Goal: Download file/media

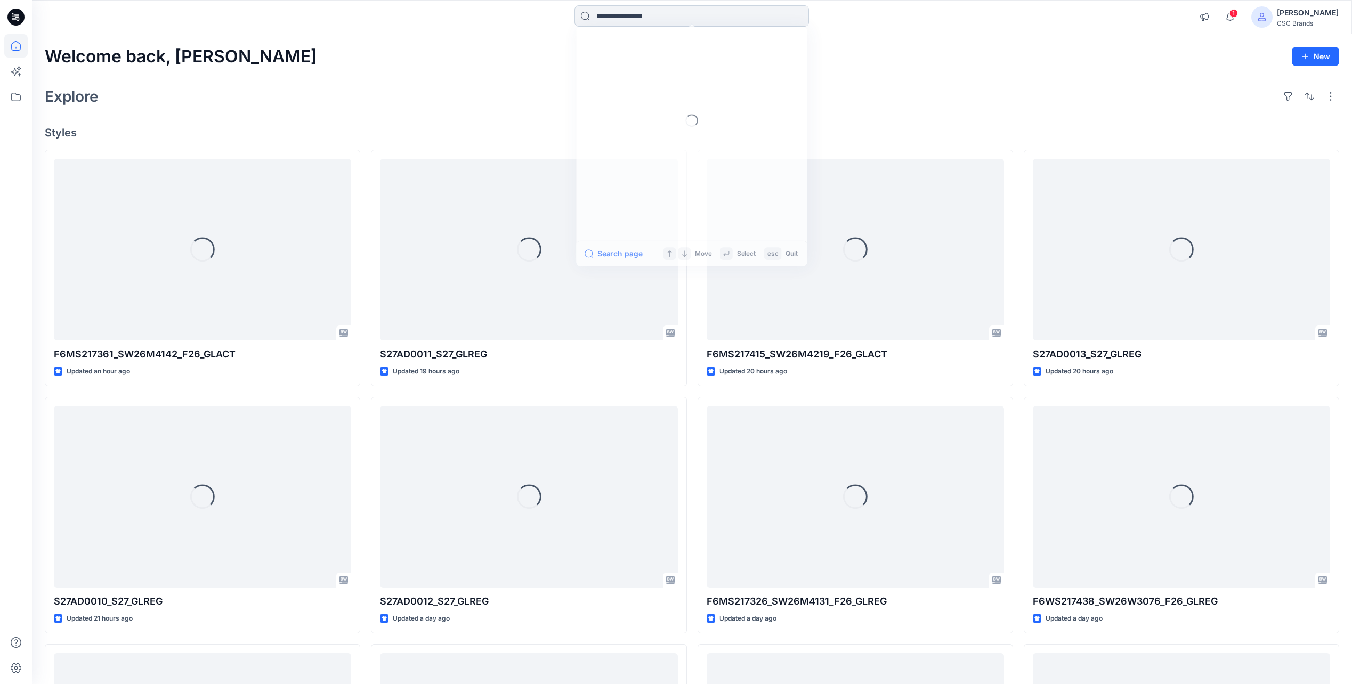
click at [613, 20] on input at bounding box center [691, 15] width 234 height 21
paste input "**********"
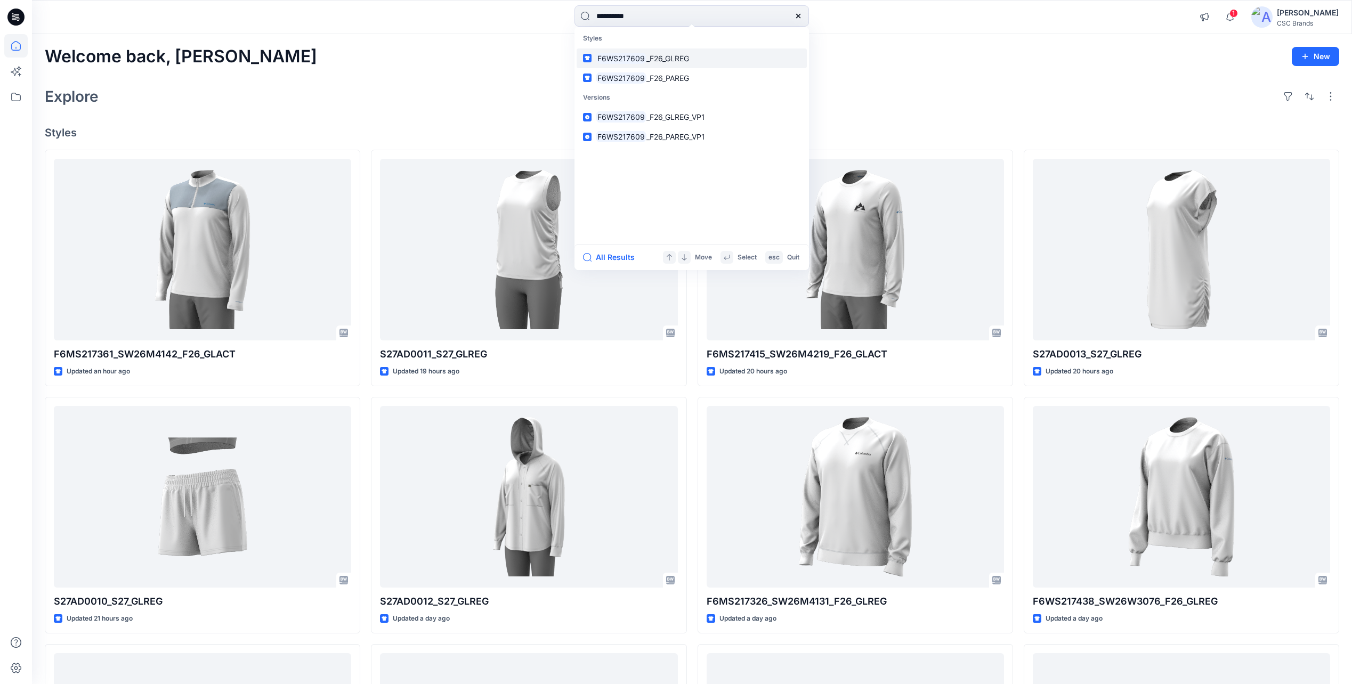
type input "**********"
click at [639, 56] on mark "F6WS217609" at bounding box center [621, 58] width 51 height 12
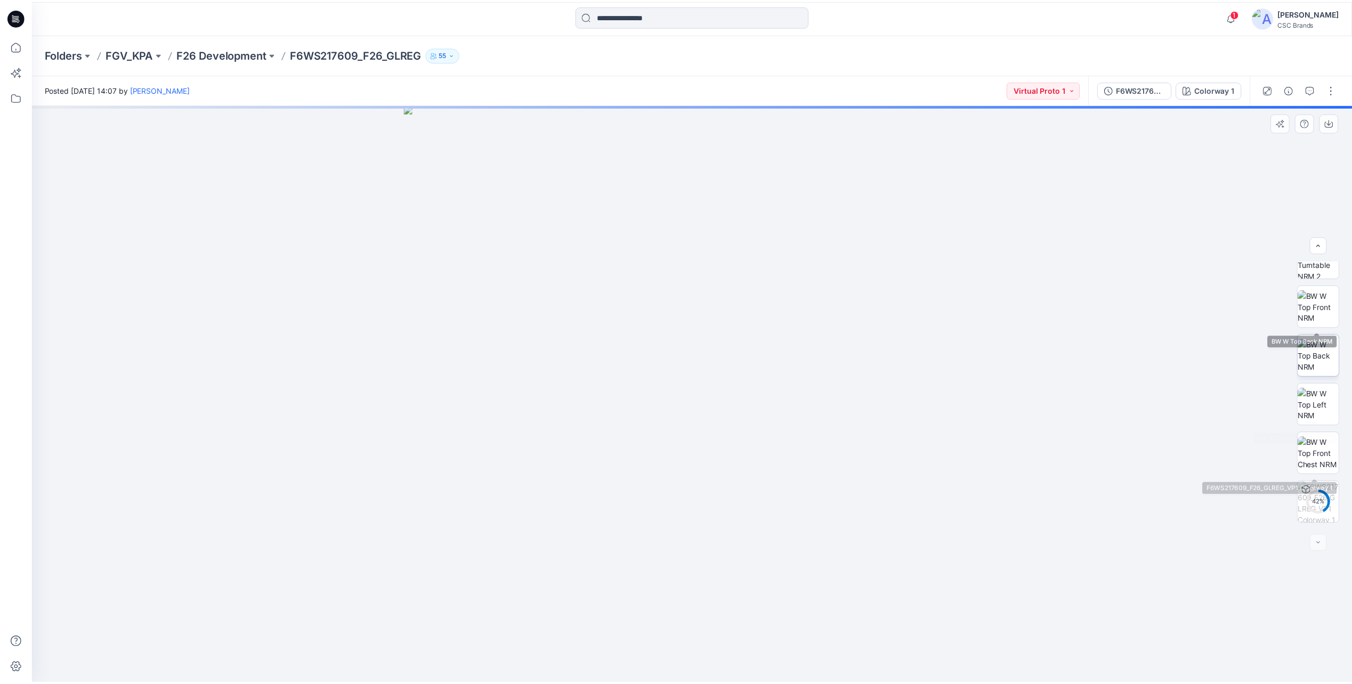
scroll to position [168, 0]
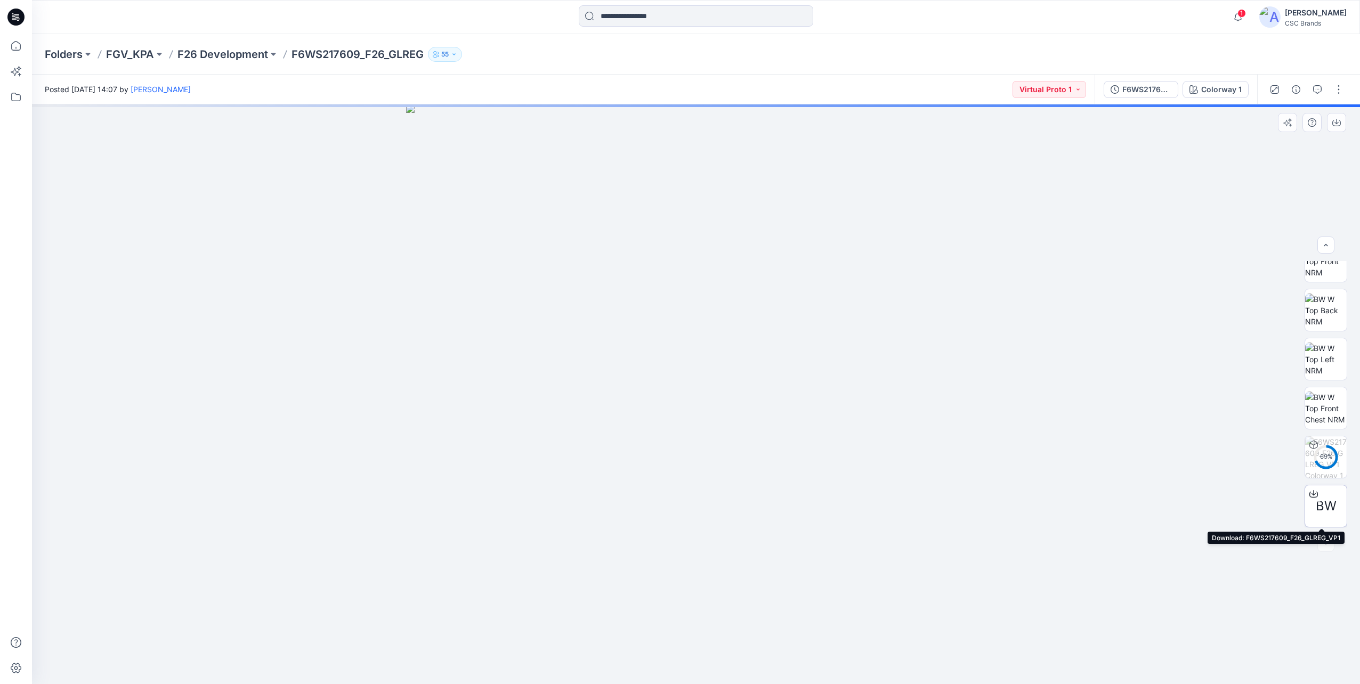
click at [1313, 494] on icon at bounding box center [1313, 494] width 9 height 9
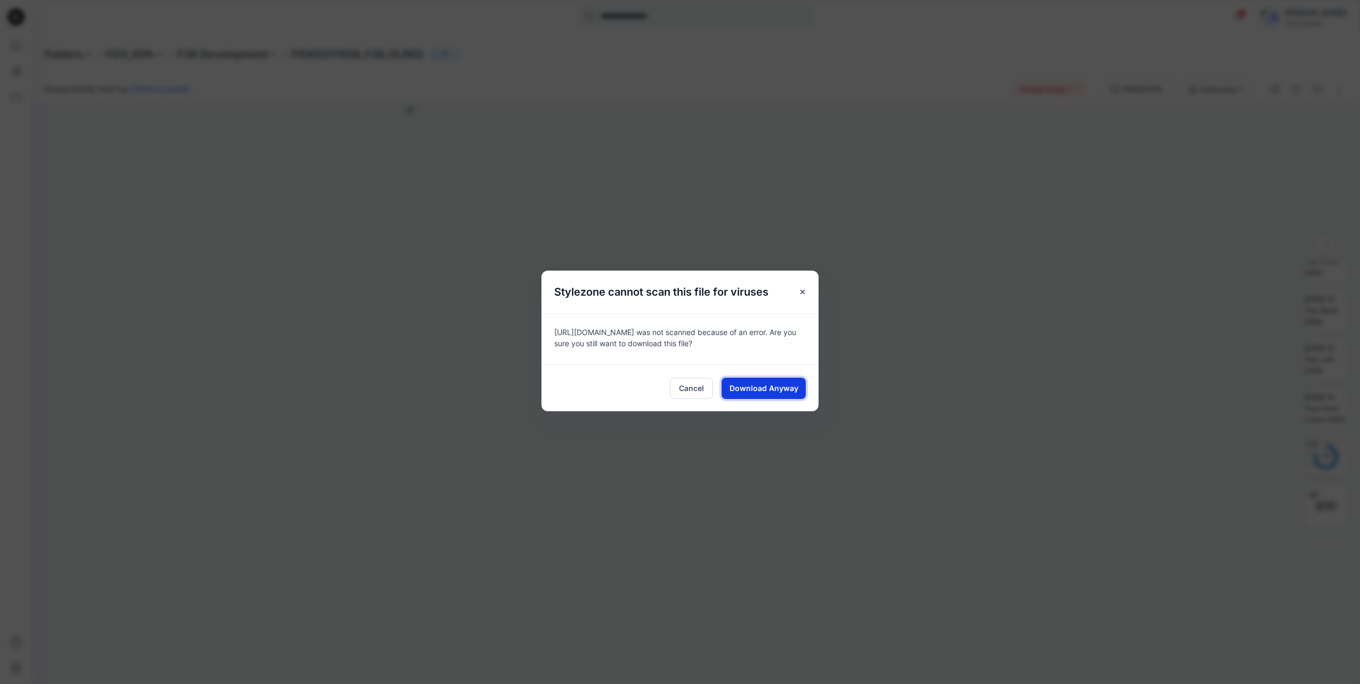
click at [751, 392] on span "Download Anyway" at bounding box center [763, 388] width 69 height 11
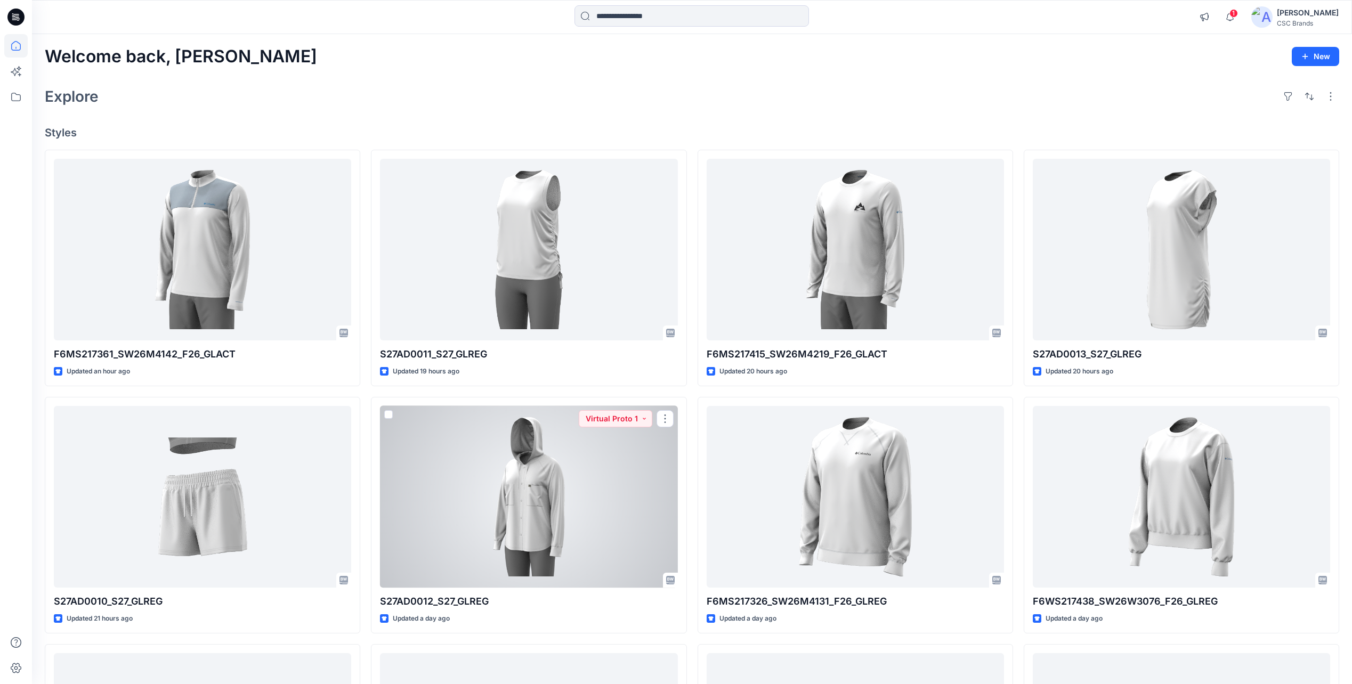
drag, startPoint x: 492, startPoint y: 611, endPoint x: 548, endPoint y: 111, distance: 502.9
click at [548, 111] on div "Welcome back, [PERSON_NAME] New Explore Styles F6MS217361_SW26M4142_F26_GLACT U…" at bounding box center [692, 483] width 1320 height 898
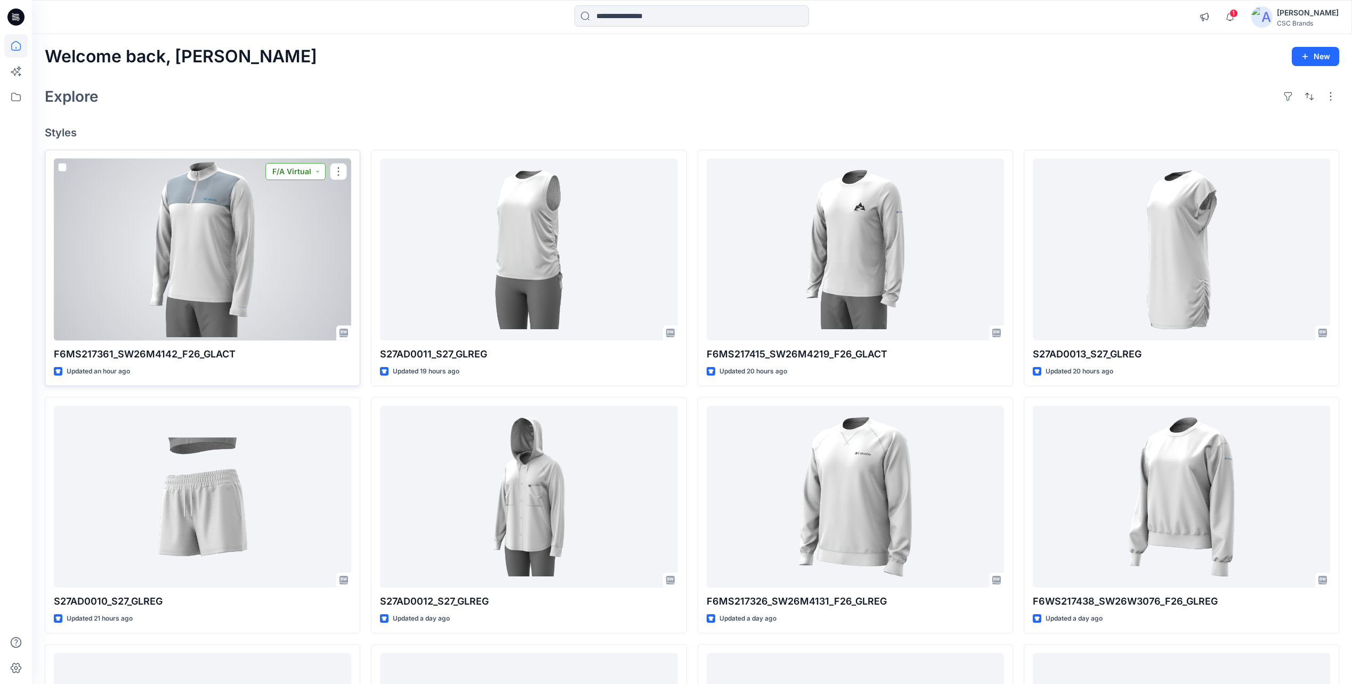
click at [320, 172] on button "F/A Virtual" at bounding box center [295, 171] width 60 height 17
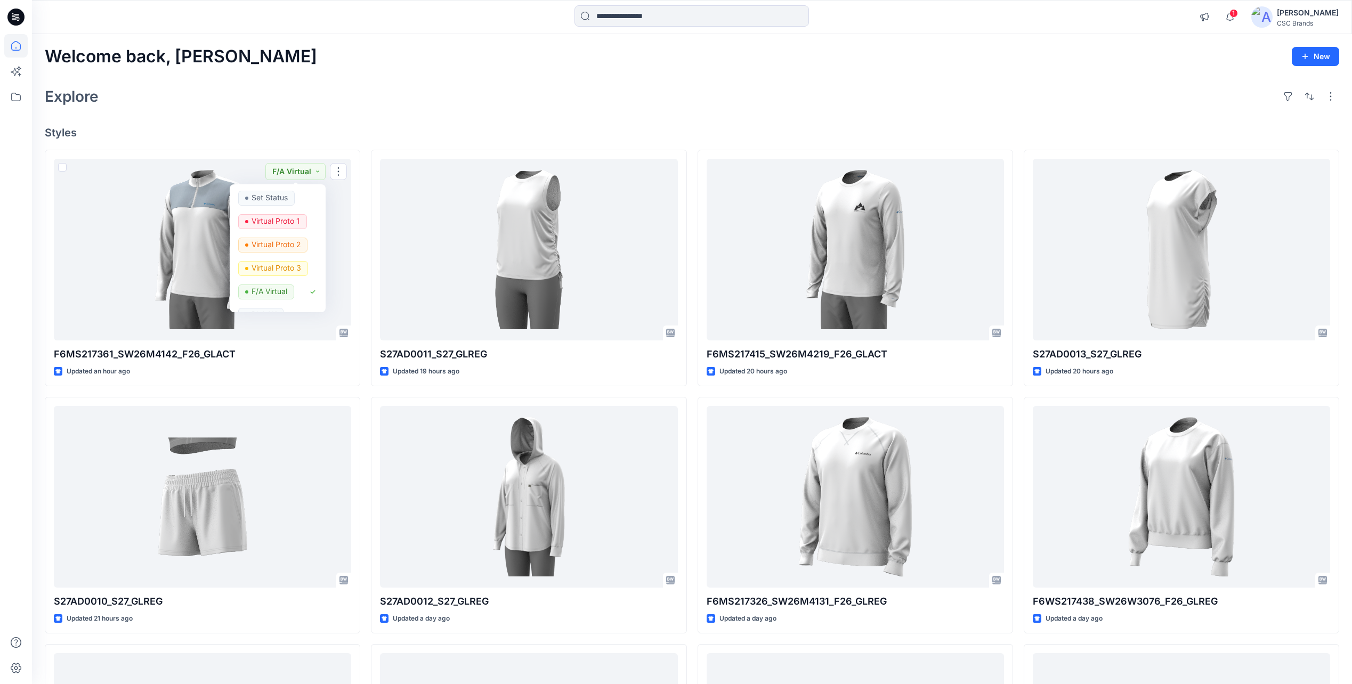
click at [324, 107] on div "Explore" at bounding box center [692, 97] width 1294 height 26
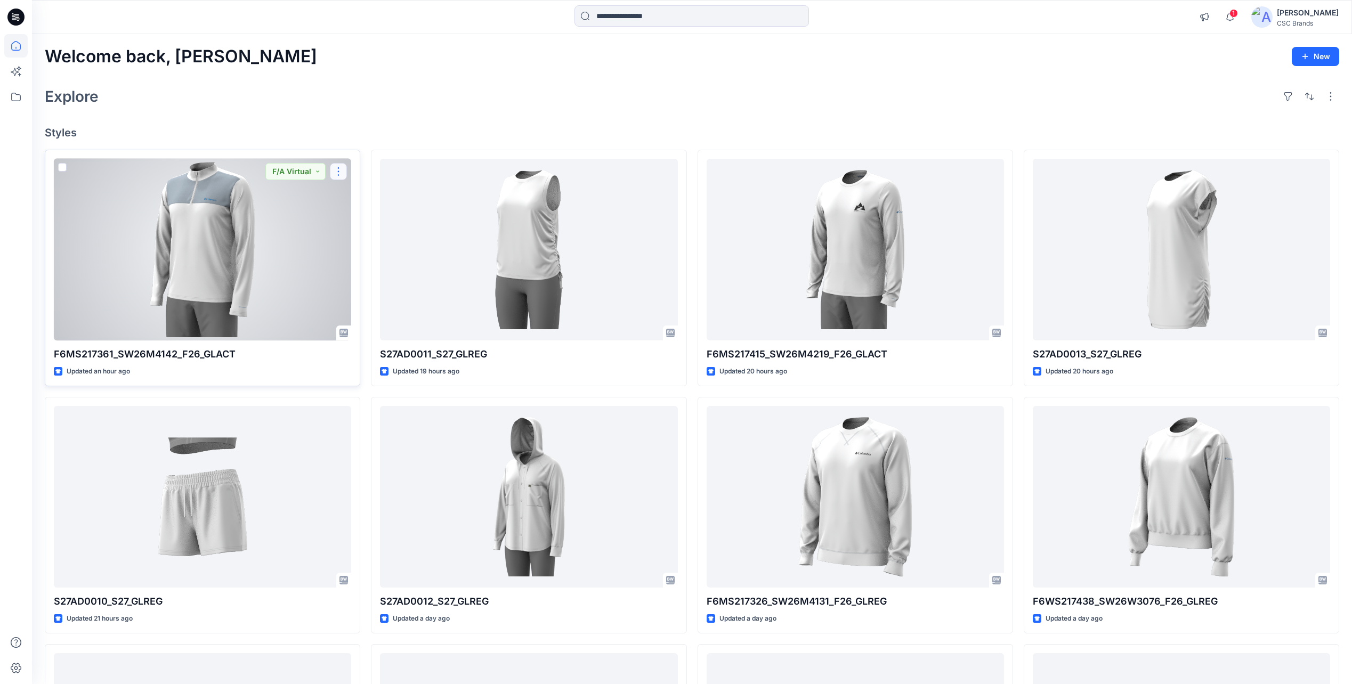
click at [336, 174] on button "button" at bounding box center [338, 171] width 17 height 17
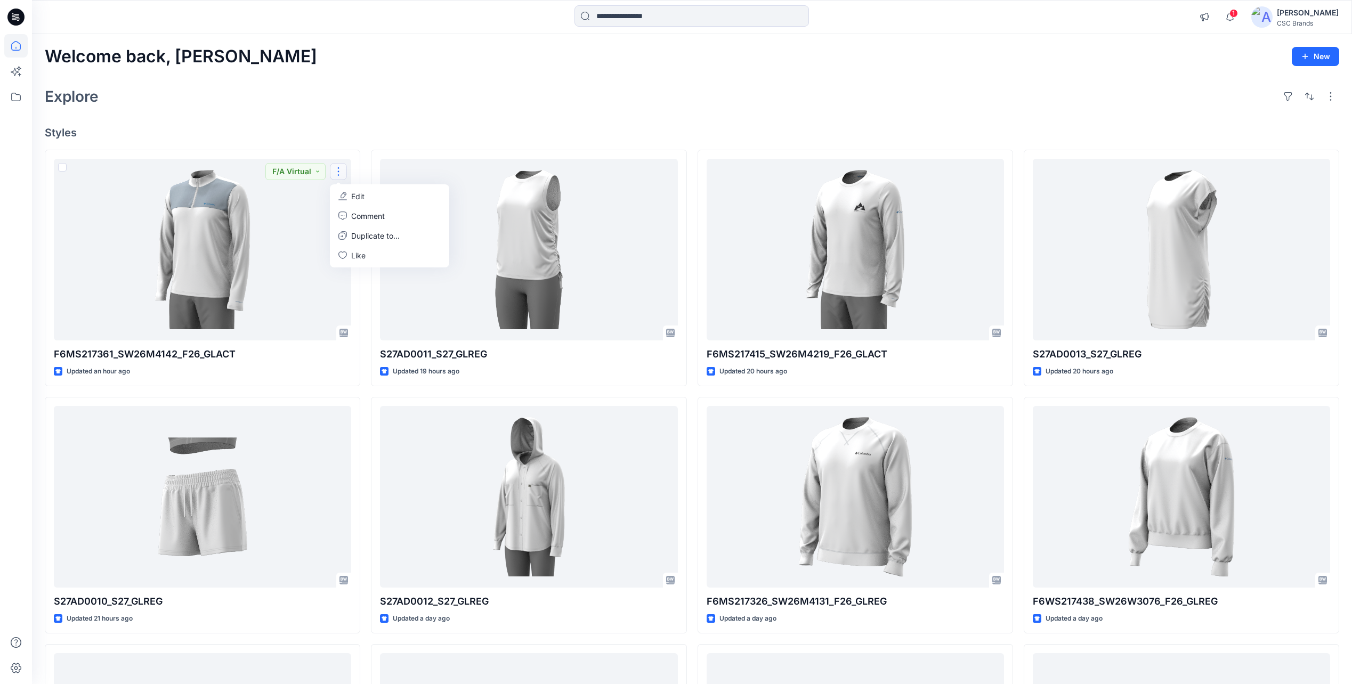
click at [339, 111] on div "Welcome back, [PERSON_NAME] New Explore Styles F6MS217361_SW26M4142_F26_GLACT U…" at bounding box center [692, 483] width 1320 height 898
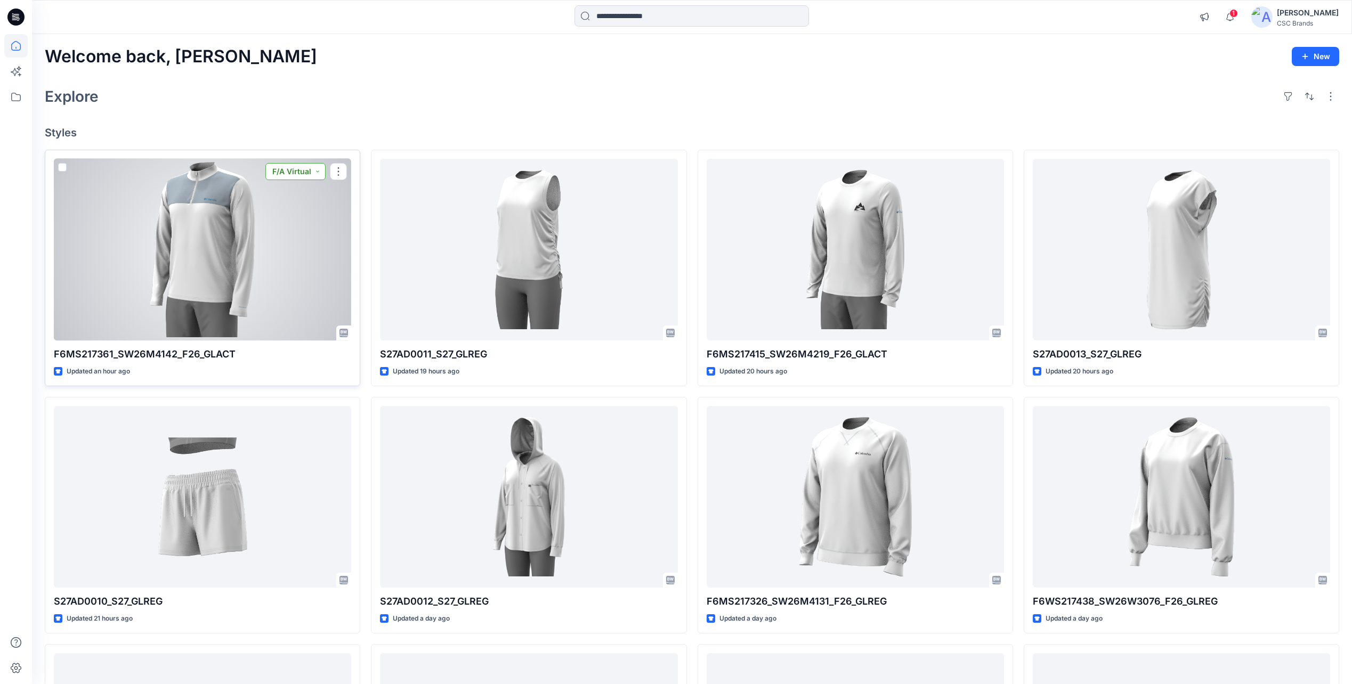
click at [303, 176] on button "F/A Virtual" at bounding box center [295, 171] width 60 height 17
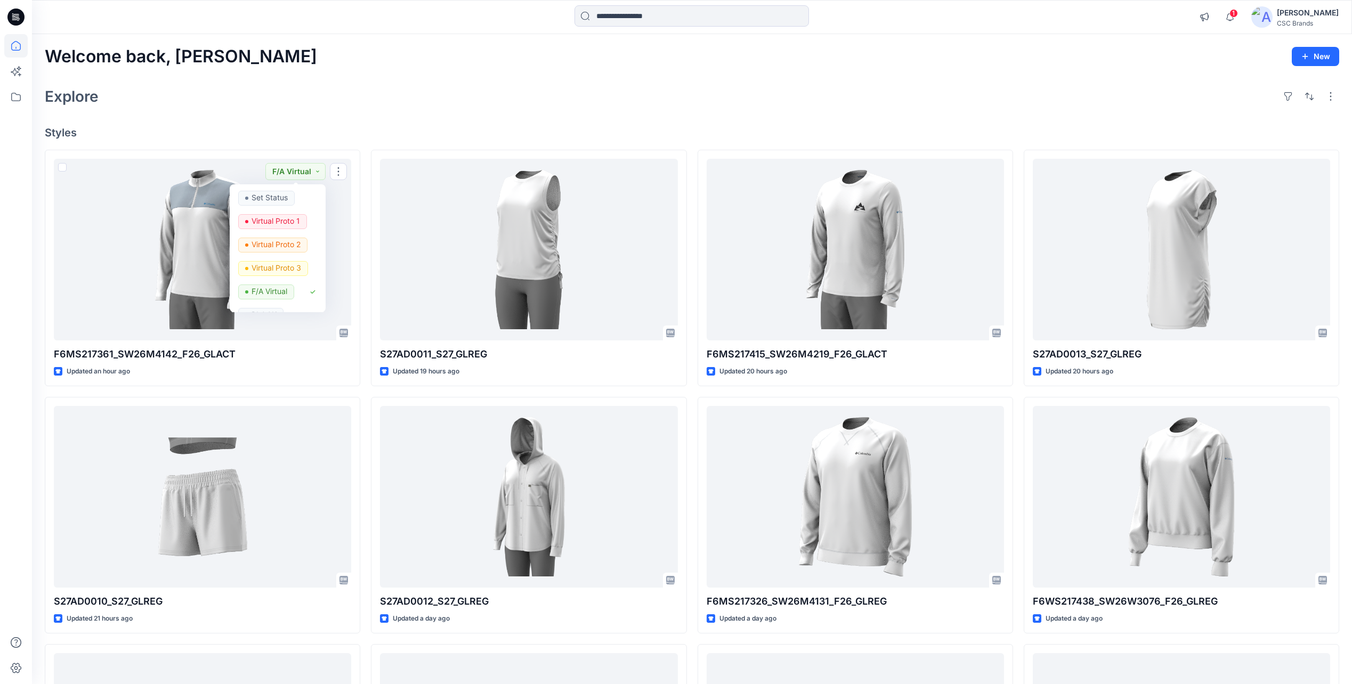
click at [329, 113] on div "Welcome back, Mijan New Explore Styles F6MS217361_SW26M4142_F26_GLACT Updated a…" at bounding box center [692, 483] width 1320 height 898
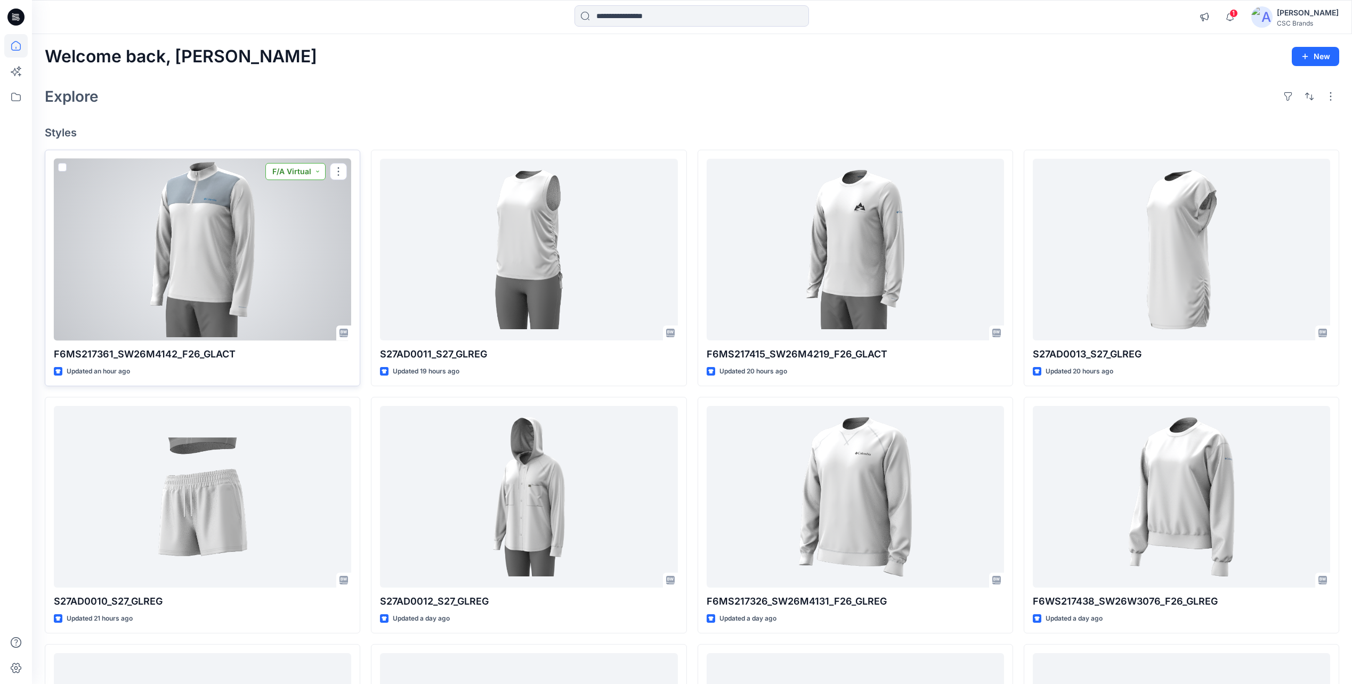
click at [306, 174] on button "F/A Virtual" at bounding box center [295, 171] width 60 height 17
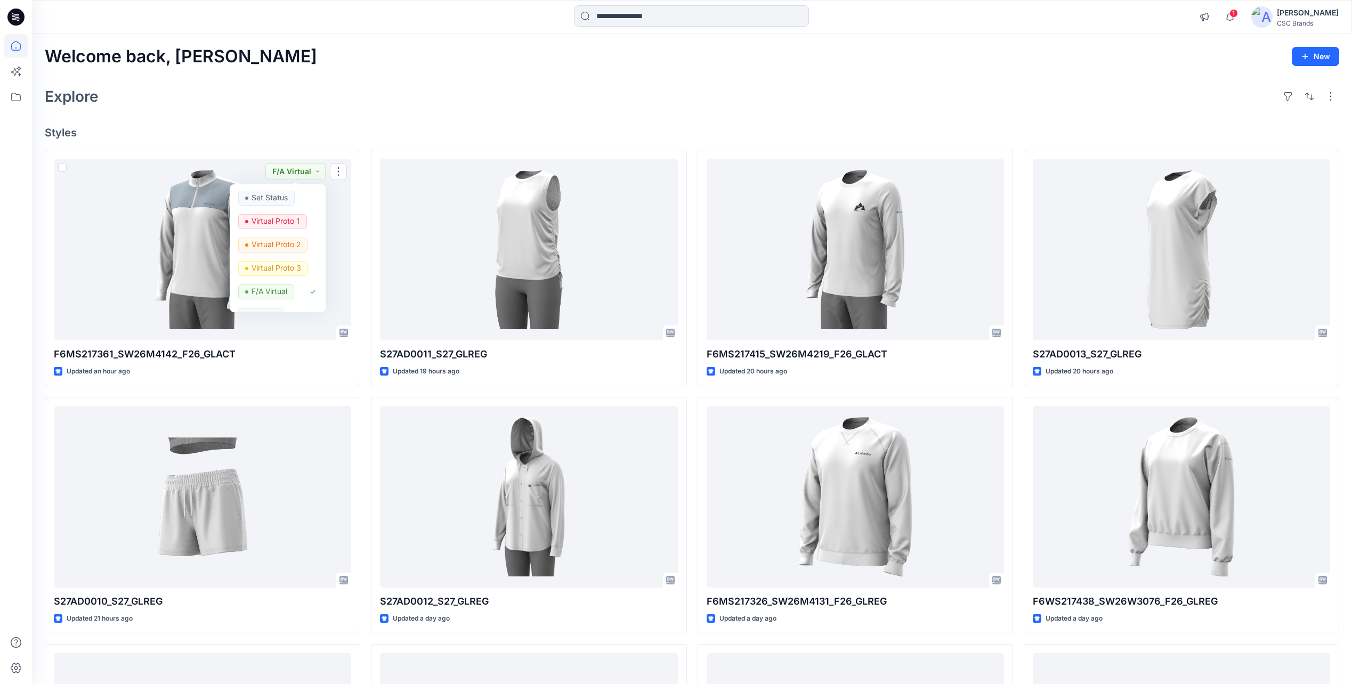
click at [351, 134] on h4 "Styles" at bounding box center [692, 132] width 1294 height 13
